Goal: Task Accomplishment & Management: Manage account settings

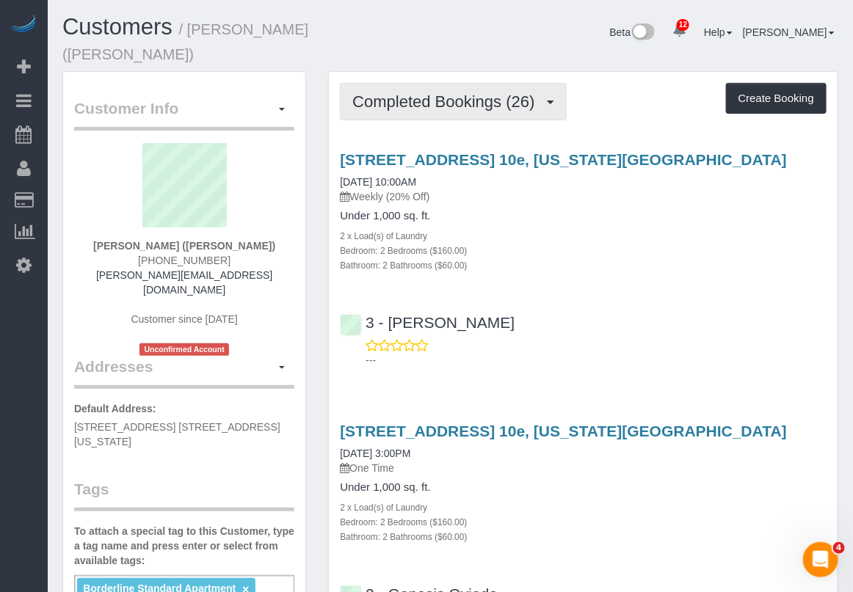
click at [492, 92] on span "Completed Bookings (26)" at bounding box center [446, 101] width 189 height 18
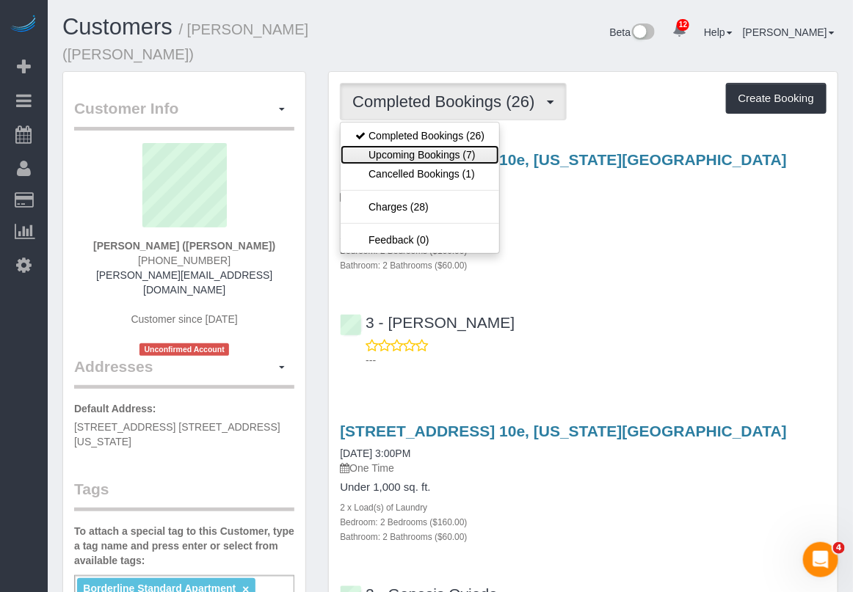
click at [470, 145] on link "Upcoming Bookings (7)" at bounding box center [420, 154] width 159 height 19
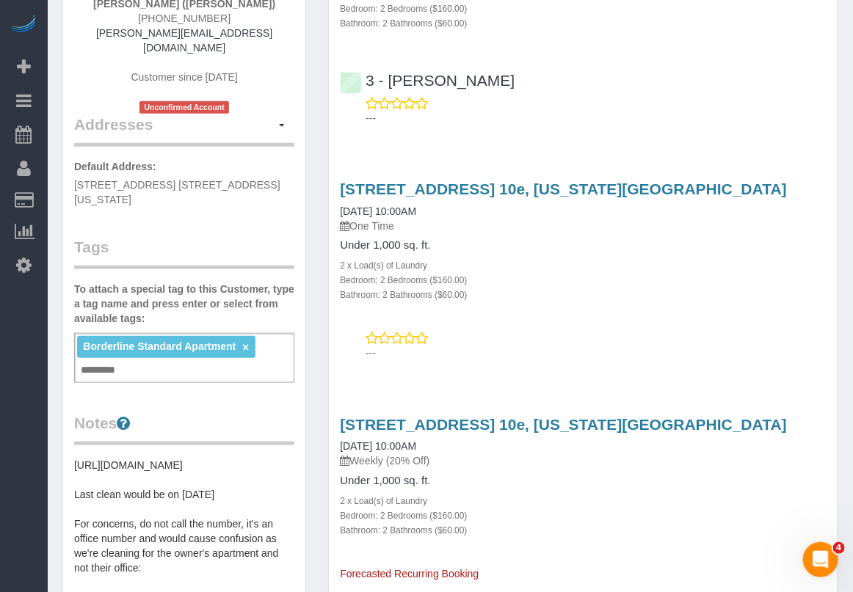
scroll to position [275, 0]
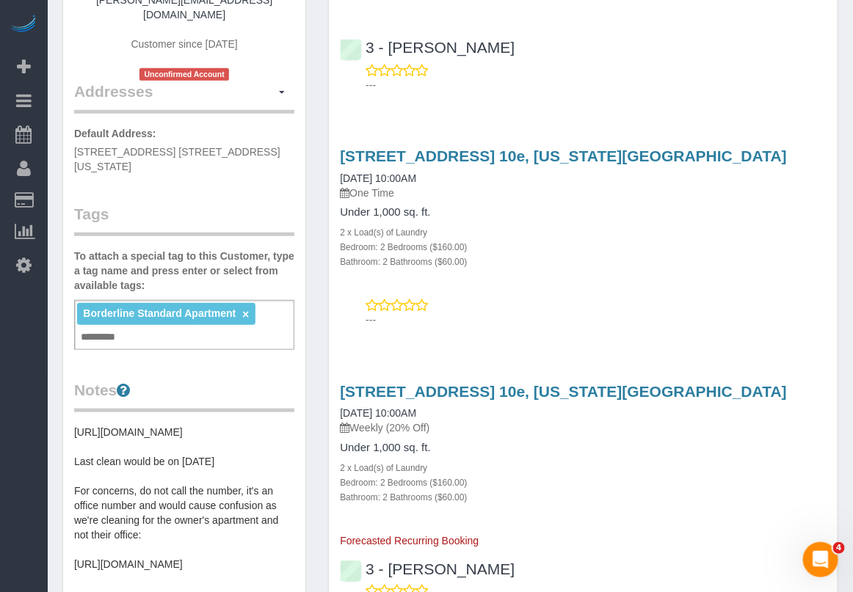
click at [828, 246] on div "[STREET_ADDRESS] 10e, [US_STATE][GEOGRAPHIC_DATA] [DATE] 10:00AM One Time Under…" at bounding box center [583, 208] width 509 height 121
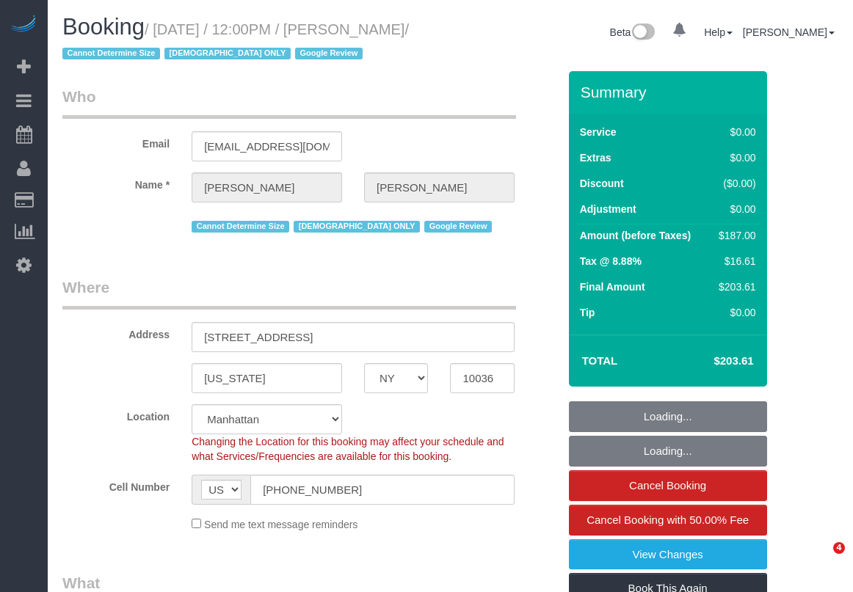
select select "NY"
select select "object:1002"
select select "string:stripe-pm_1RX9Pk4VGloSiKo7xrKDKvXs"
select select "2"
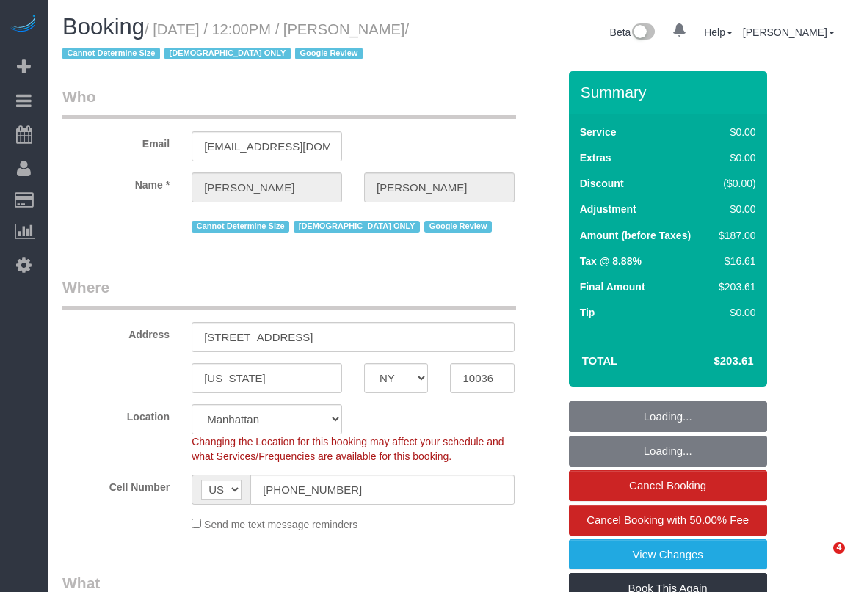
select select "spot1"
select select "number:58"
select select "number:73"
select select "number:15"
select select "number:6"
